Goal: Information Seeking & Learning: Learn about a topic

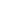
click at [0, 0] on html at bounding box center [0, 0] width 0 height 0
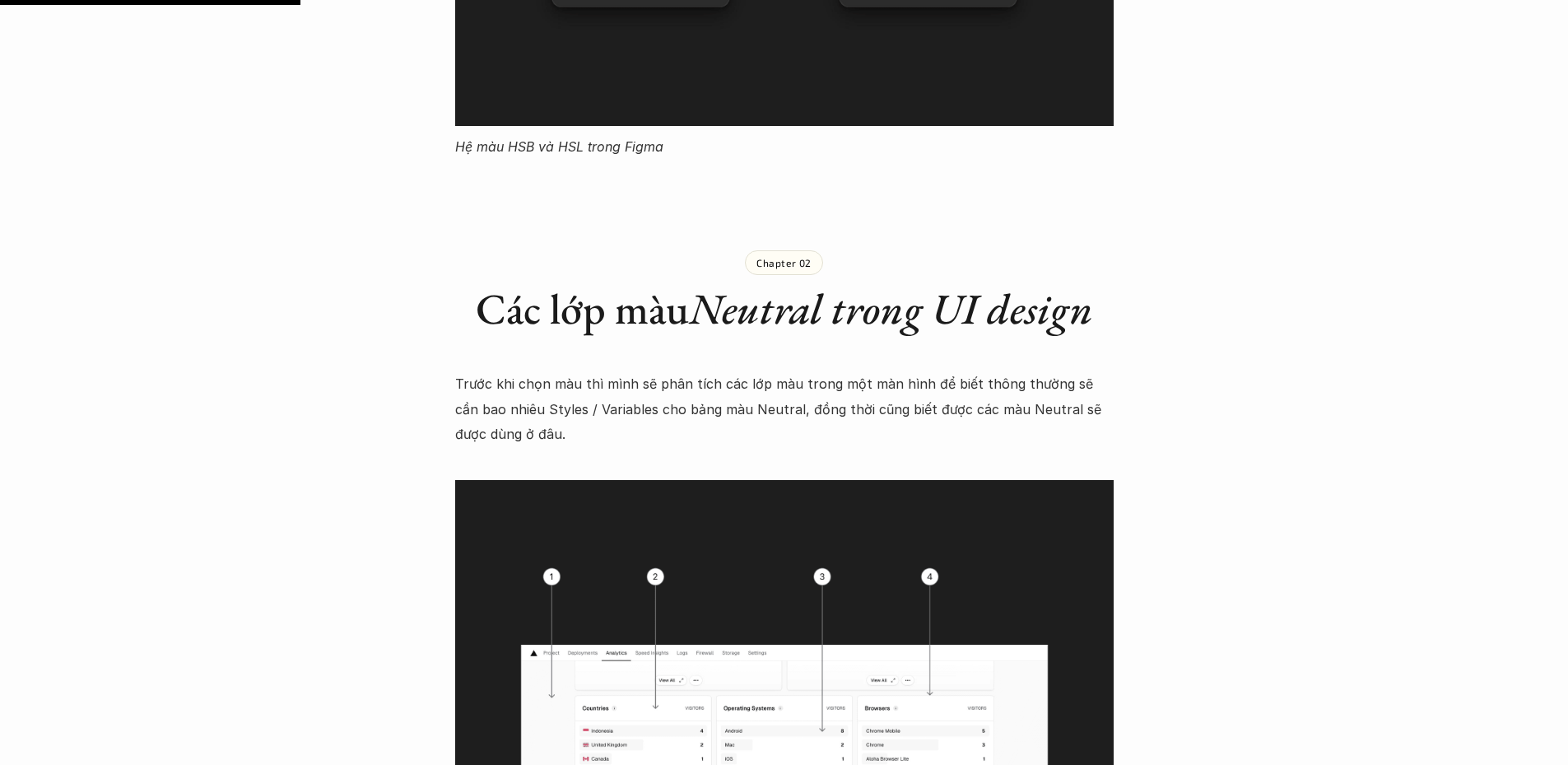
scroll to position [3213, 0]
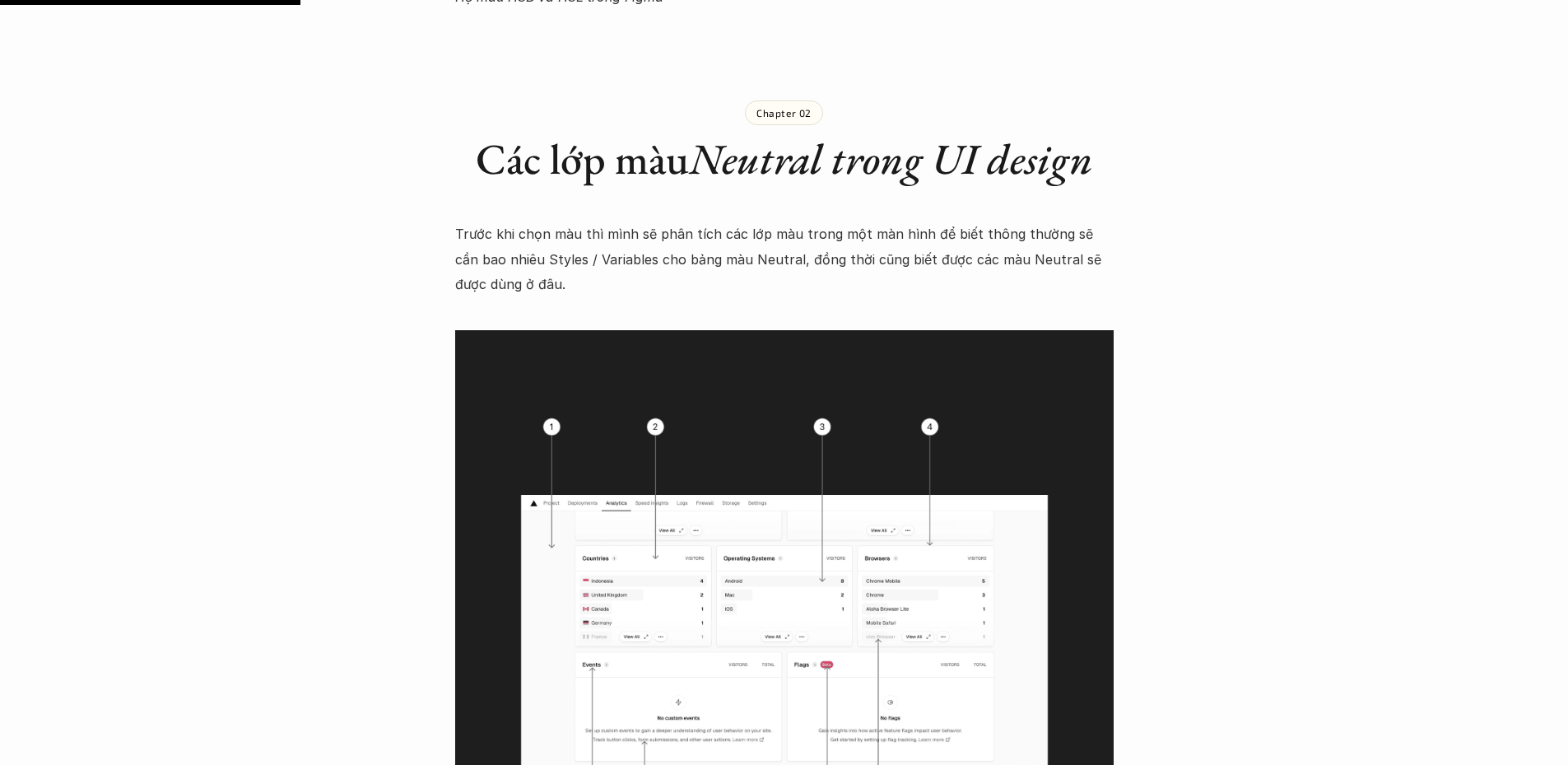
click at [781, 150] on em "Neutral trong UI design" at bounding box center [891, 158] width 404 height 55
click at [754, 185] on div "Chapter 02 Các lớp màu Neutral trong UI design" at bounding box center [784, 128] width 659 height 170
click at [733, 158] on em "Neutral trong UI design" at bounding box center [891, 158] width 404 height 55
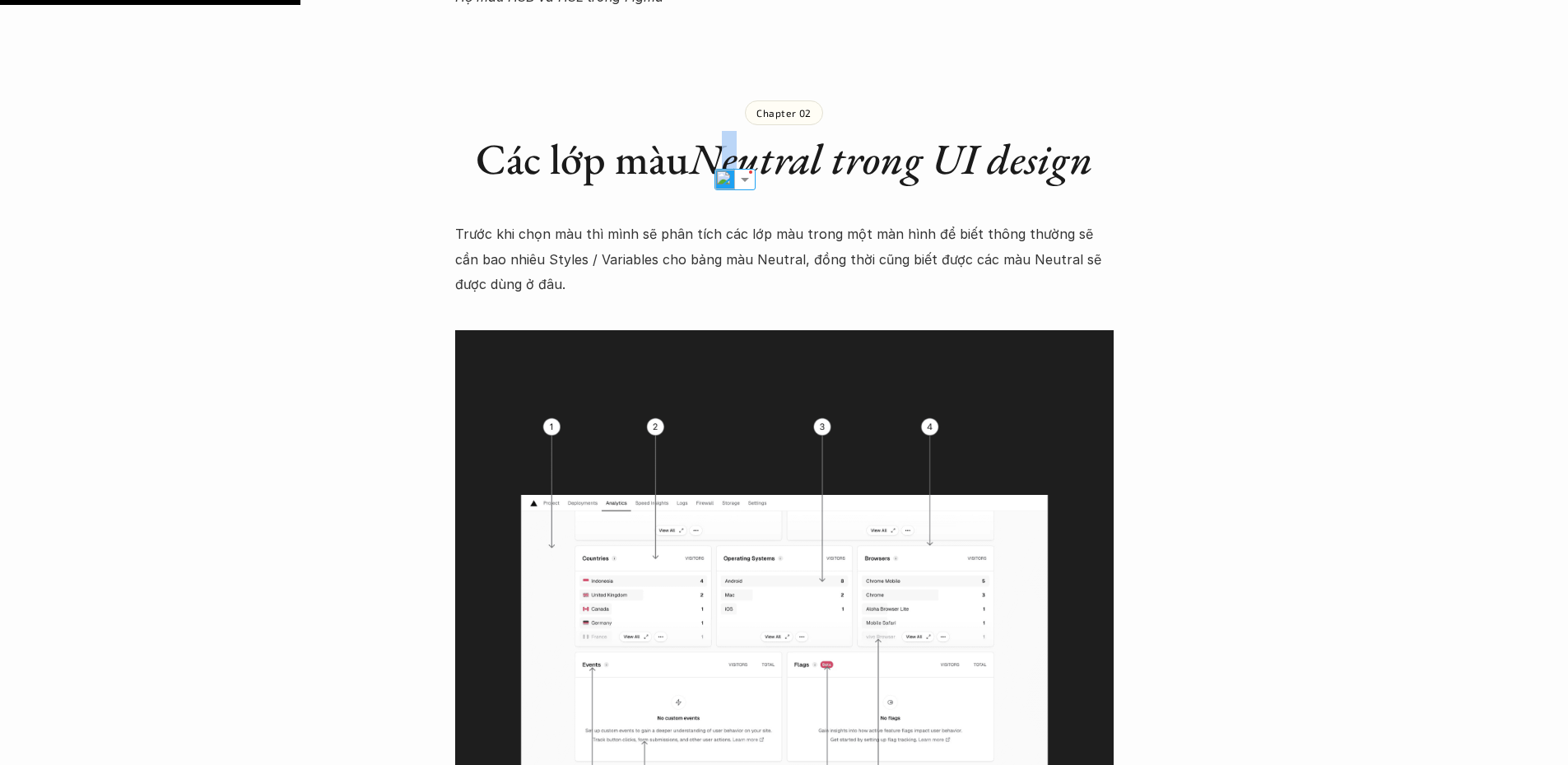
click at [733, 154] on em "Neutral trong UI design" at bounding box center [891, 158] width 404 height 55
click at [748, 137] on em "Neutral trong UI design" at bounding box center [891, 158] width 404 height 55
click at [757, 184] on img at bounding box center [756, 179] width 21 height 21
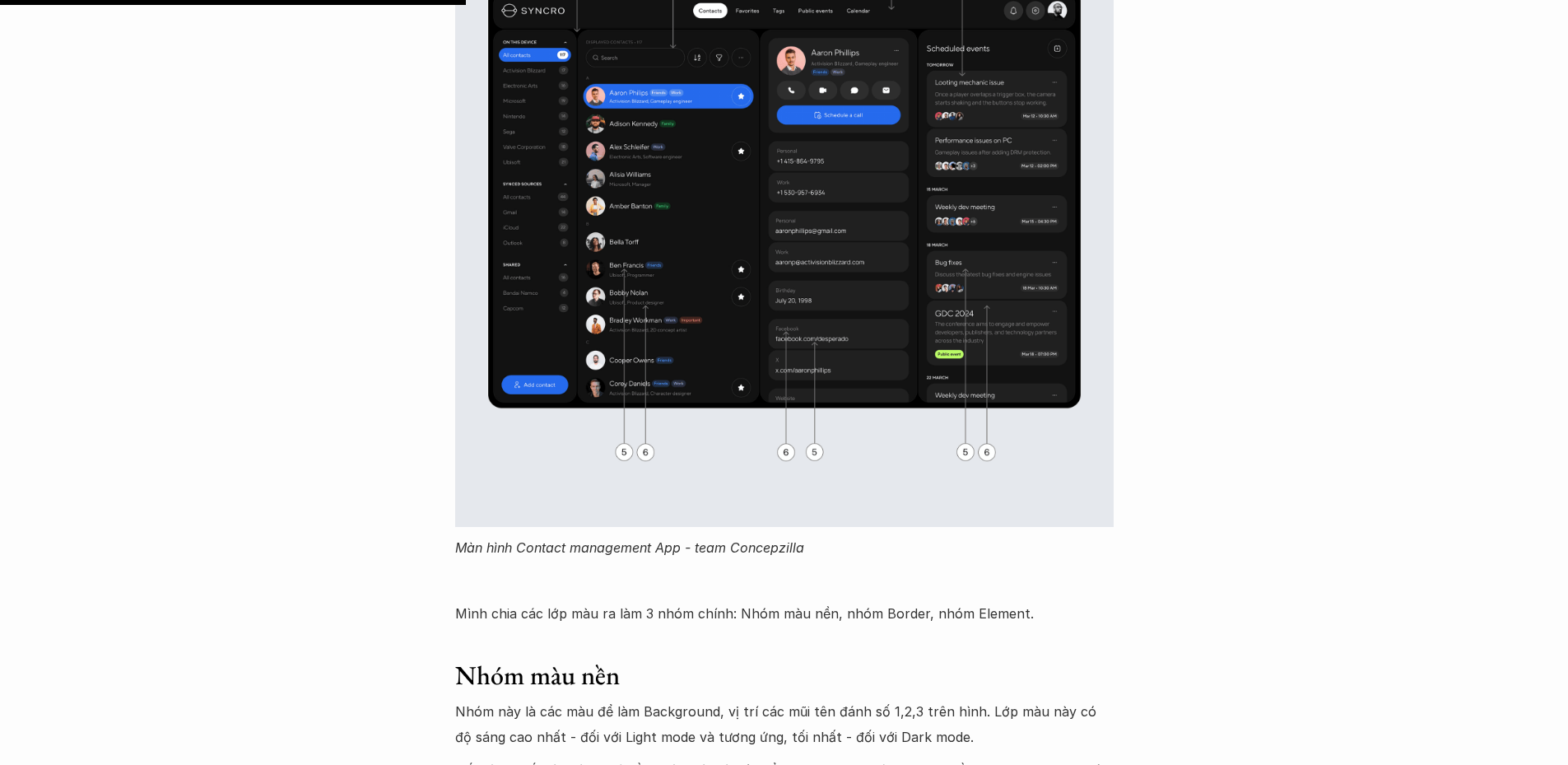
scroll to position [5355, 0]
